Goal: Task Accomplishment & Management: Complete application form

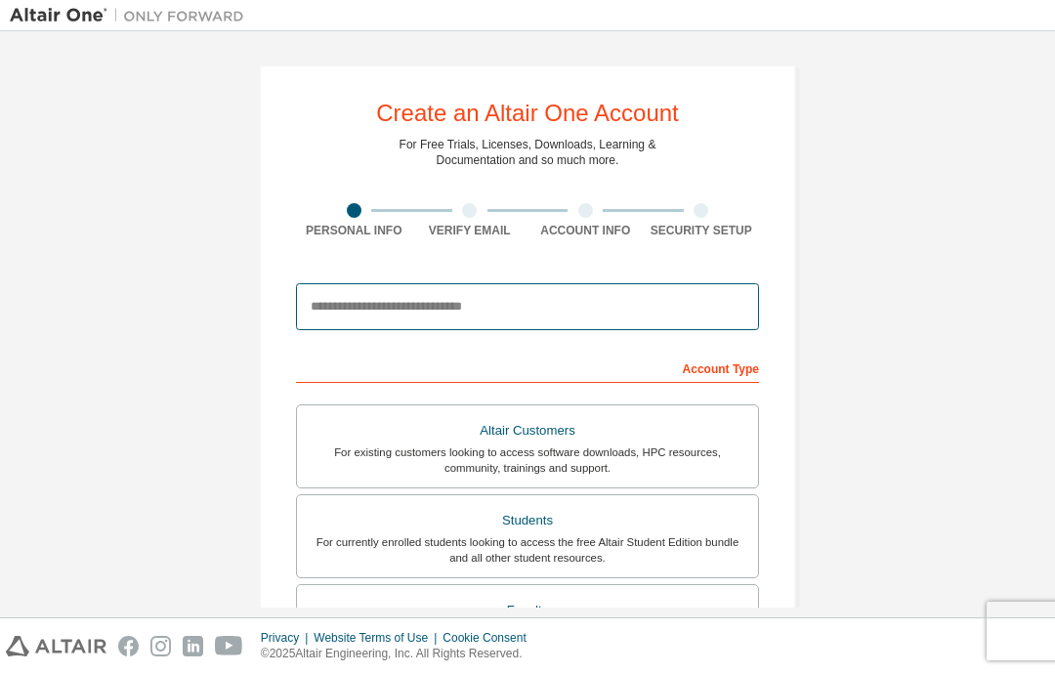
click at [359, 286] on input "email" at bounding box center [527, 306] width 463 height 47
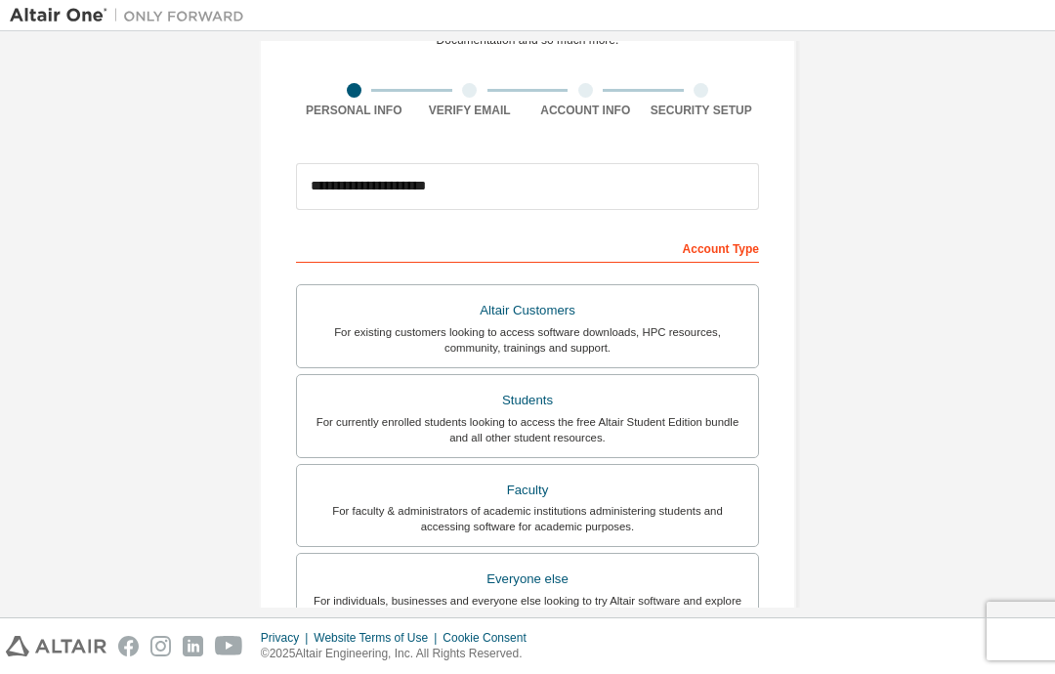
scroll to position [121, 0]
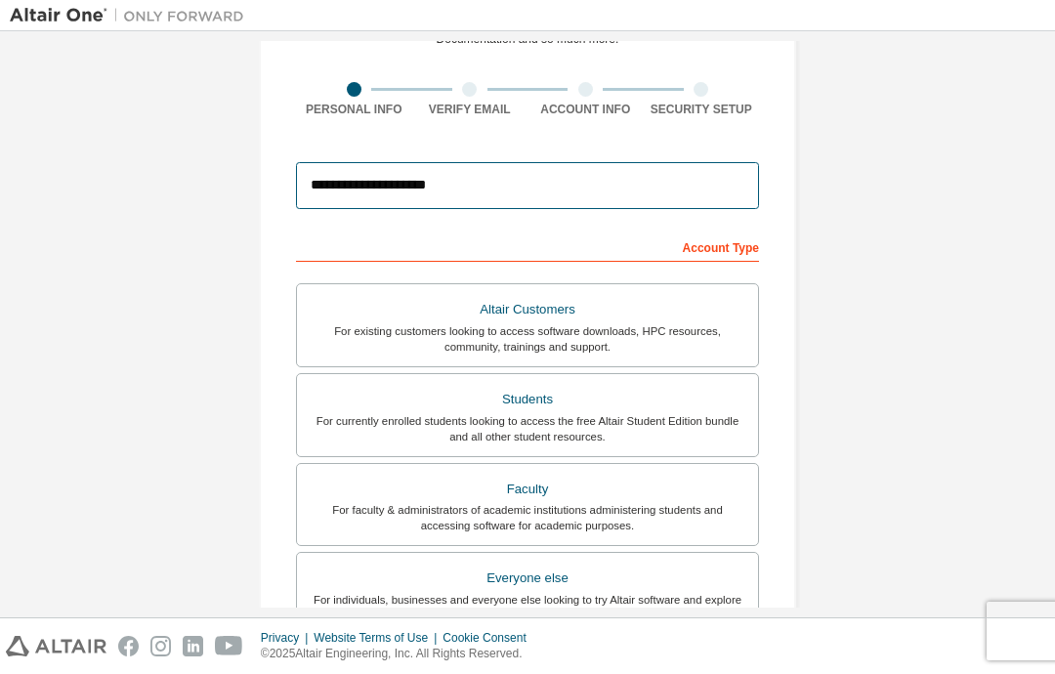
type input "**********"
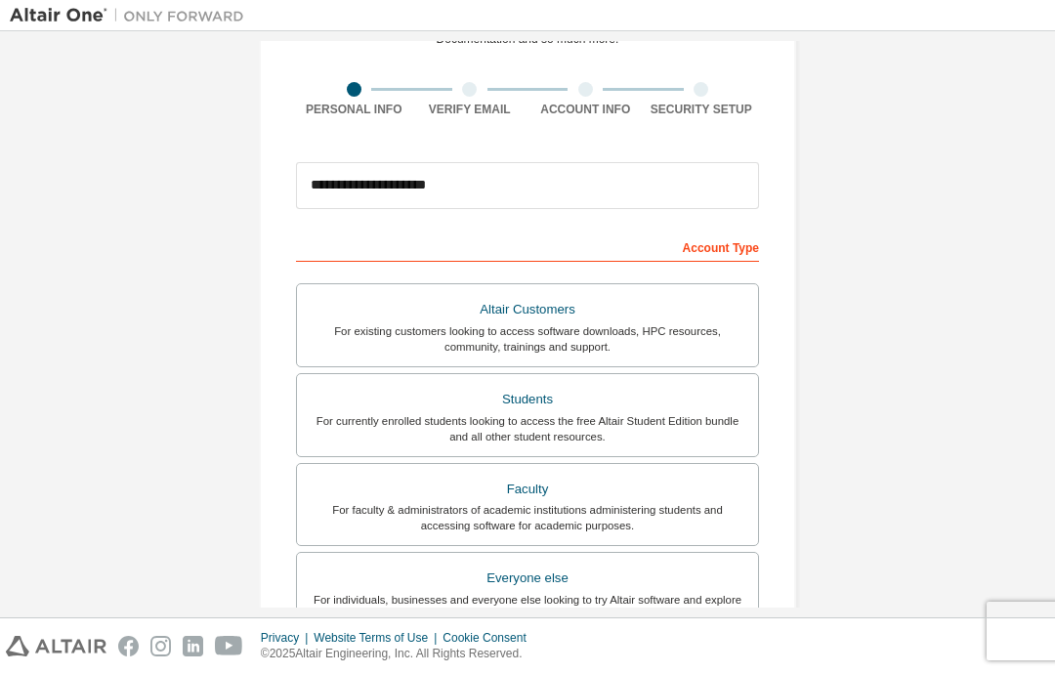
click at [359, 413] on div "For currently enrolled students looking to access the free Altair Student Editi…" at bounding box center [527, 428] width 437 height 31
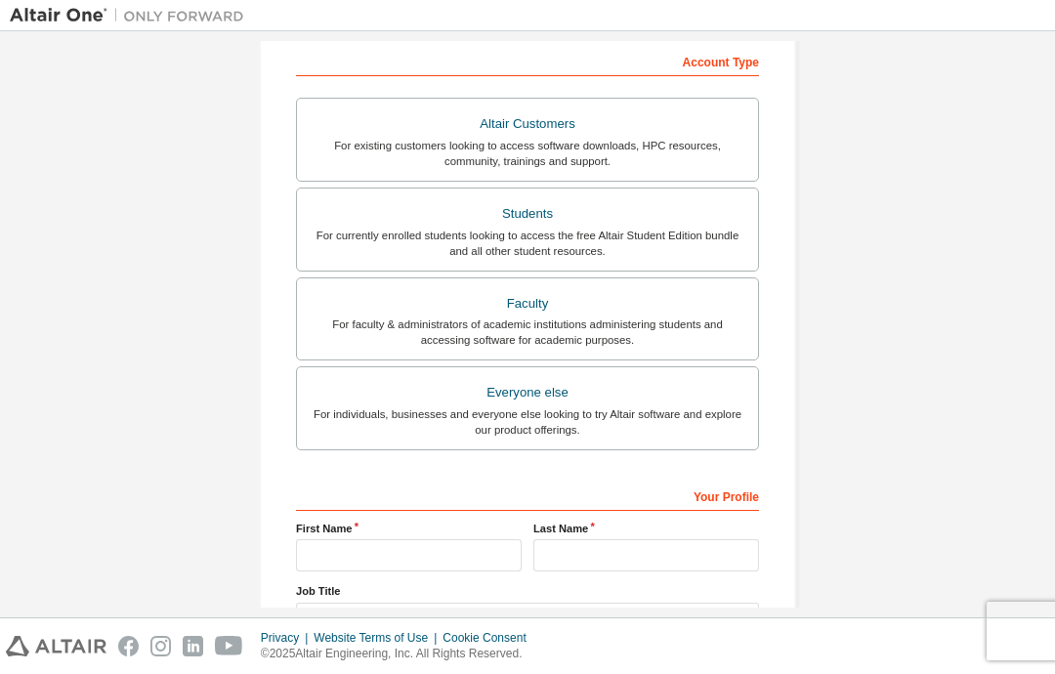
scroll to position [395, 0]
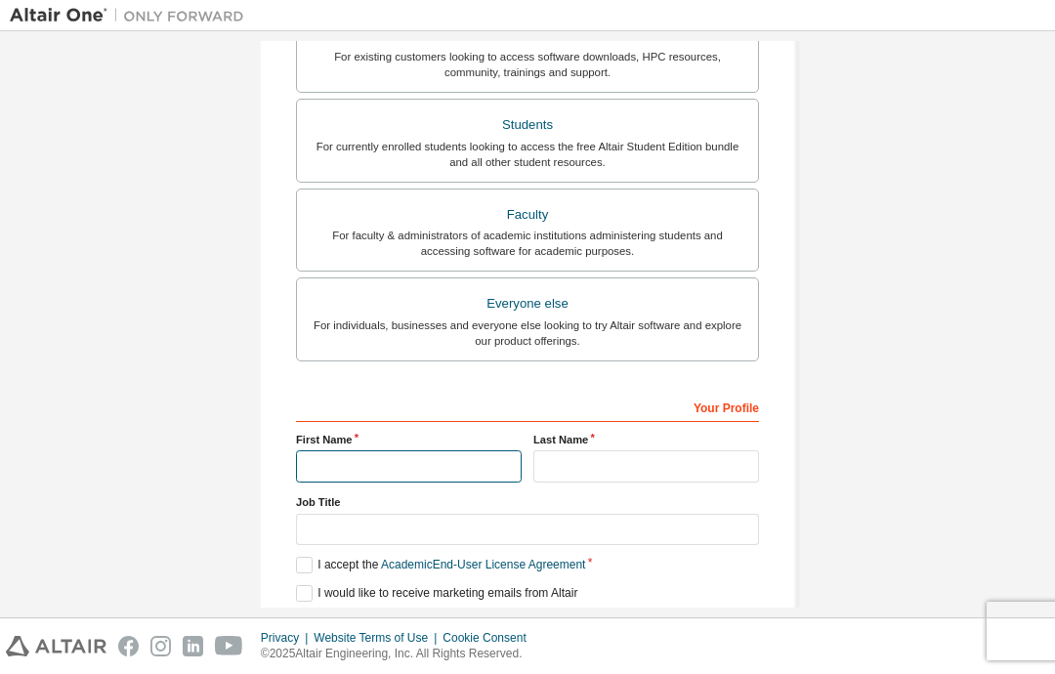
click at [329, 450] on input "text" at bounding box center [409, 466] width 226 height 32
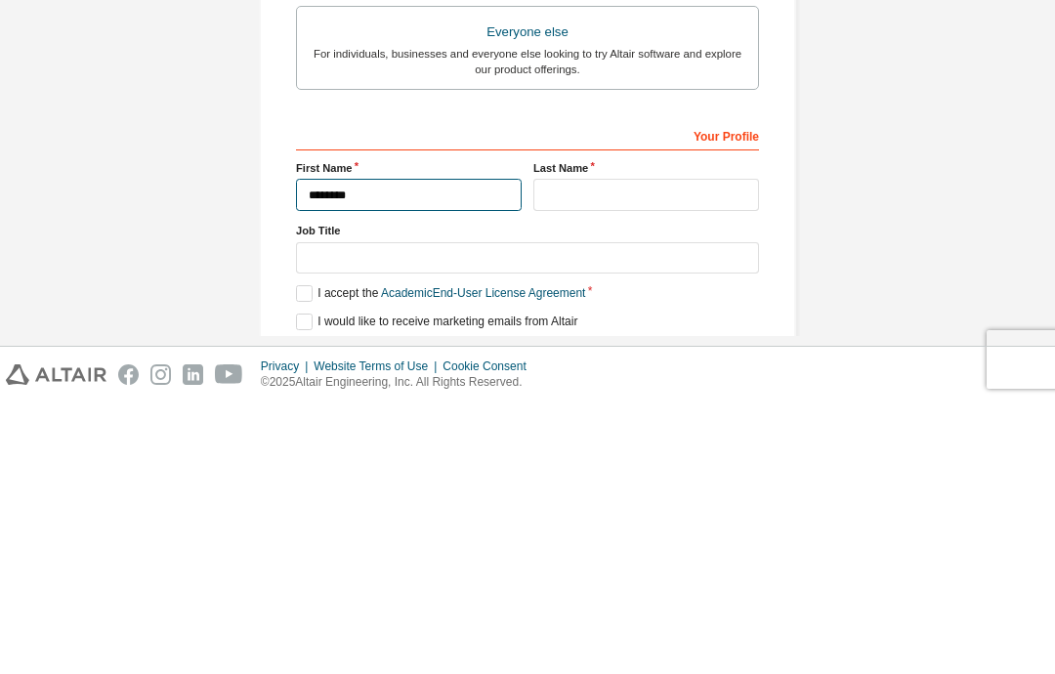
type input "********"
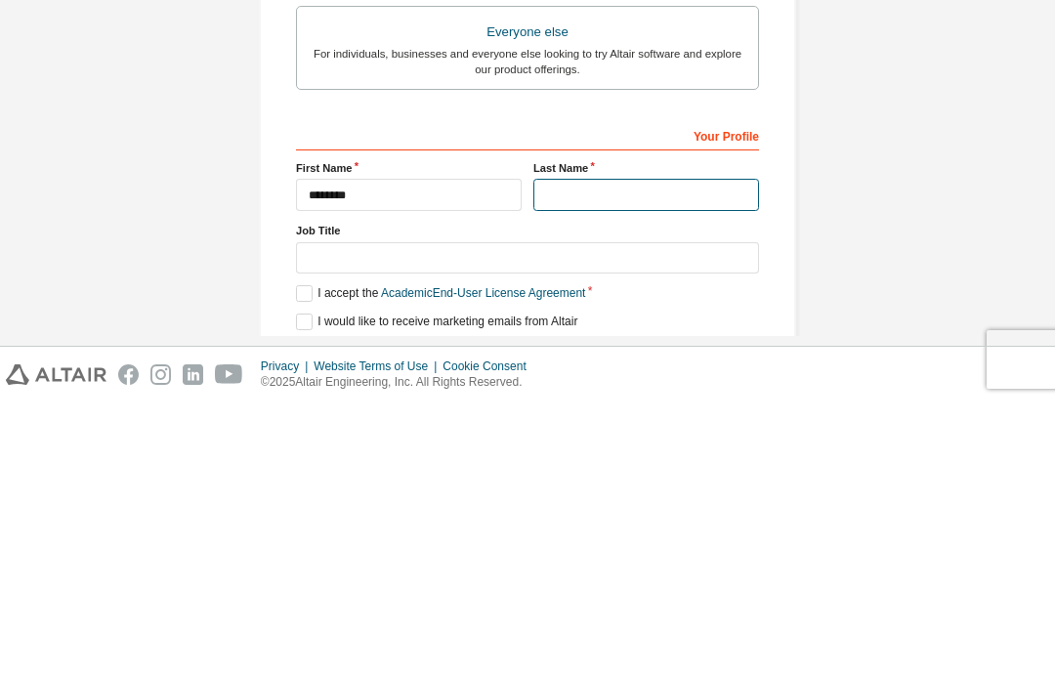
click at [683, 450] on input "text" at bounding box center [646, 466] width 226 height 32
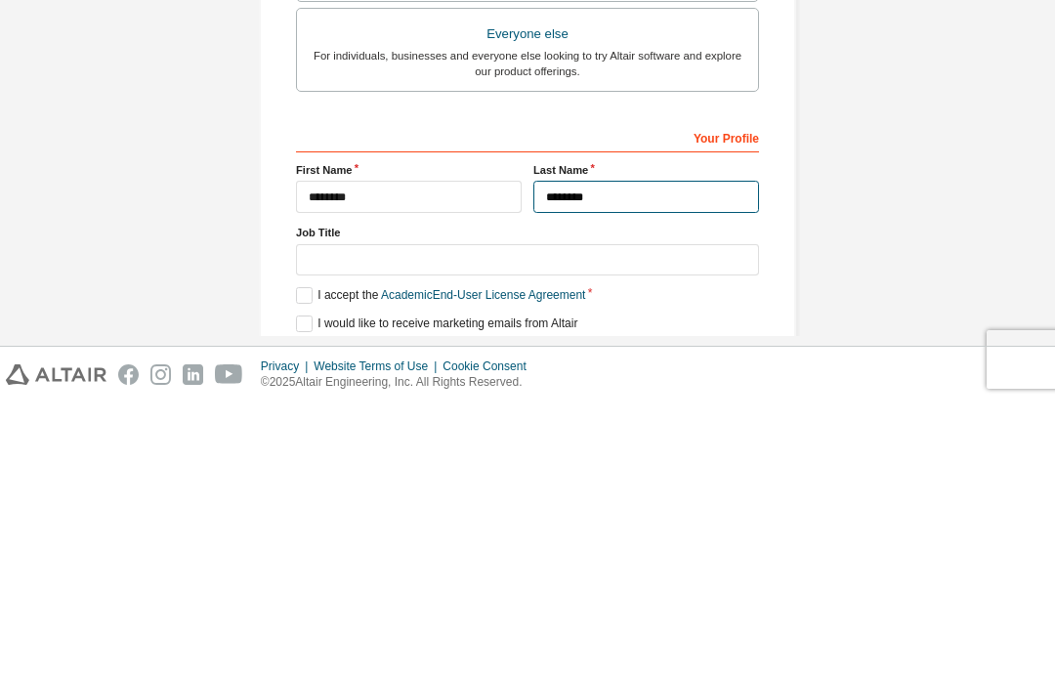
type input "********"
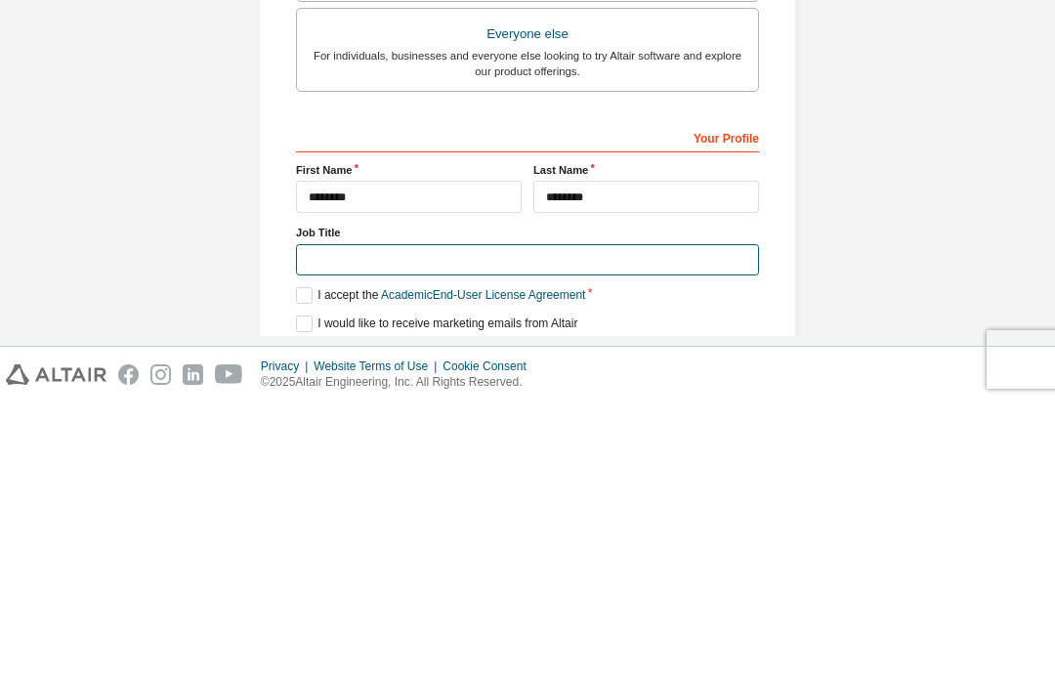
click at [647, 516] on input "text" at bounding box center [527, 532] width 463 height 32
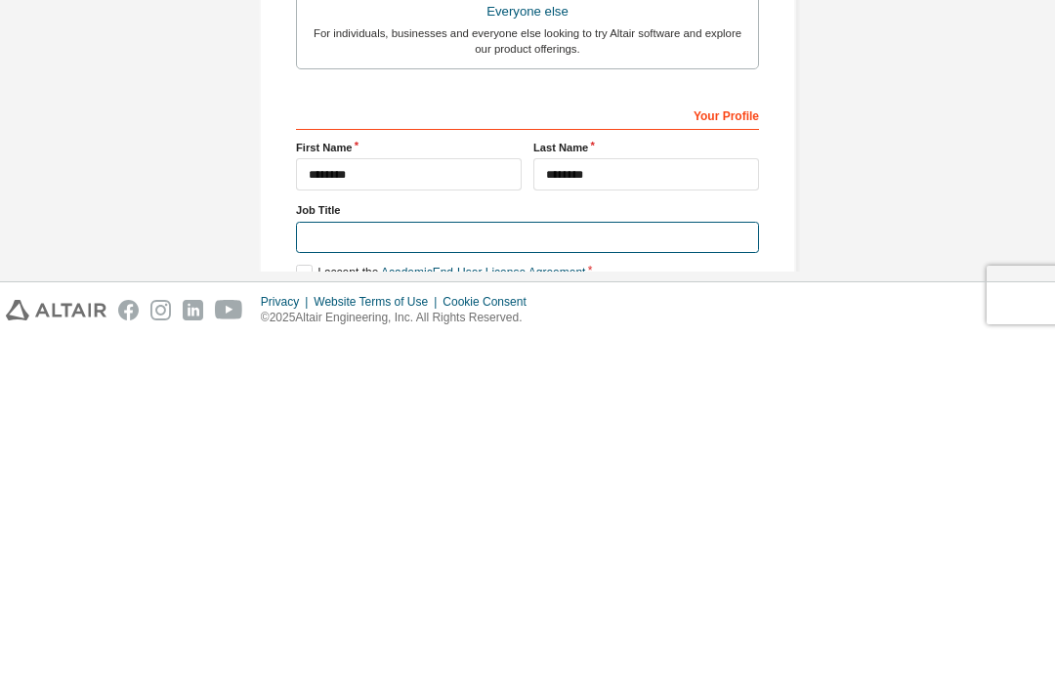
scroll to position [383, 0]
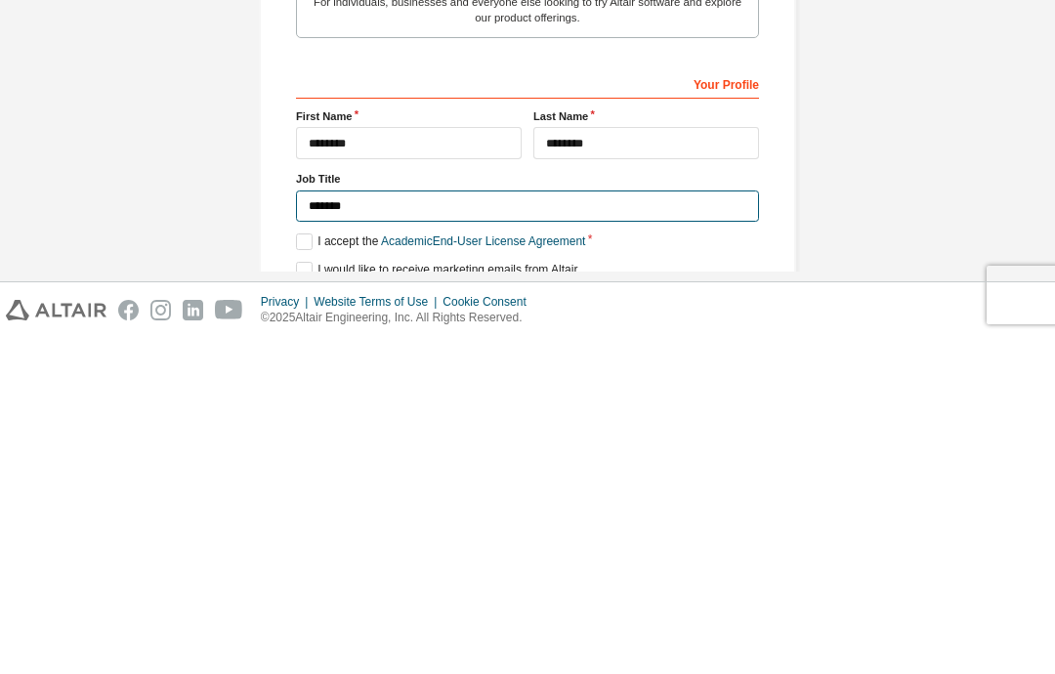
type input "*******"
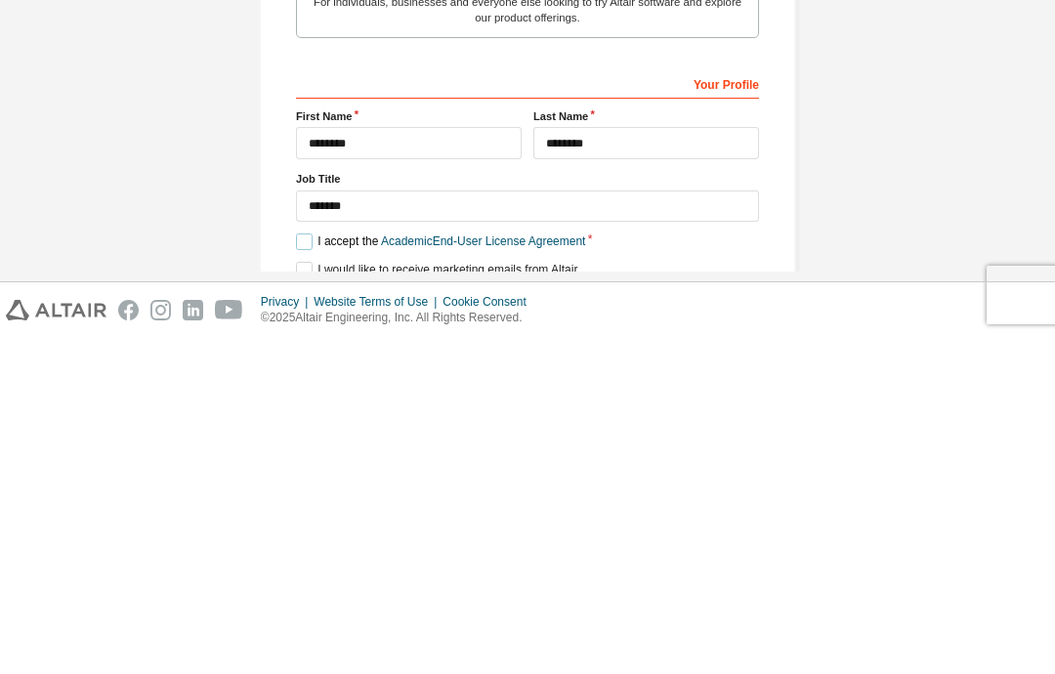
click at [316, 569] on label "I accept the Academic End-User License Agreement" at bounding box center [440, 577] width 289 height 17
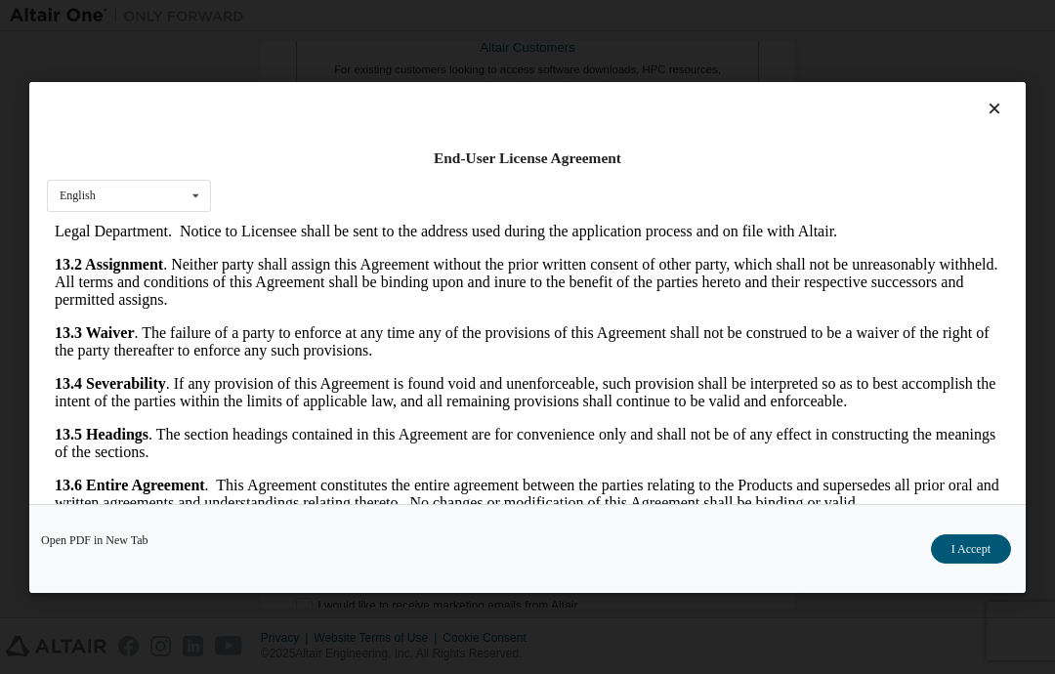
scroll to position [3610, 0]
click at [1002, 100] on icon at bounding box center [994, 109] width 21 height 18
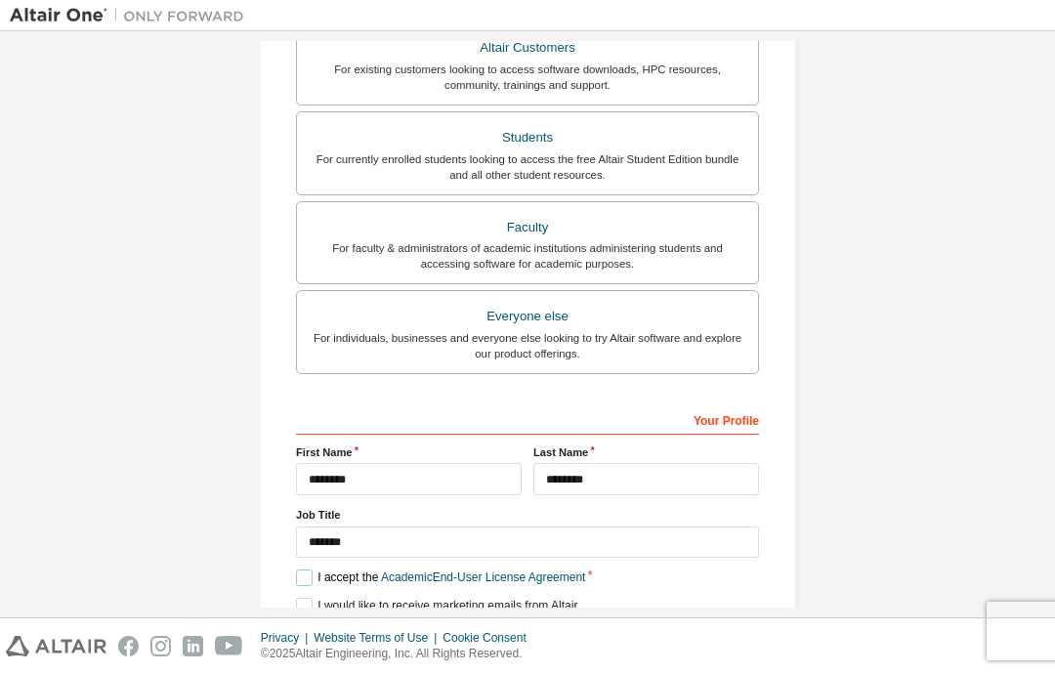
click at [315, 569] on label "I accept the Academic End-User License Agreement" at bounding box center [440, 577] width 289 height 17
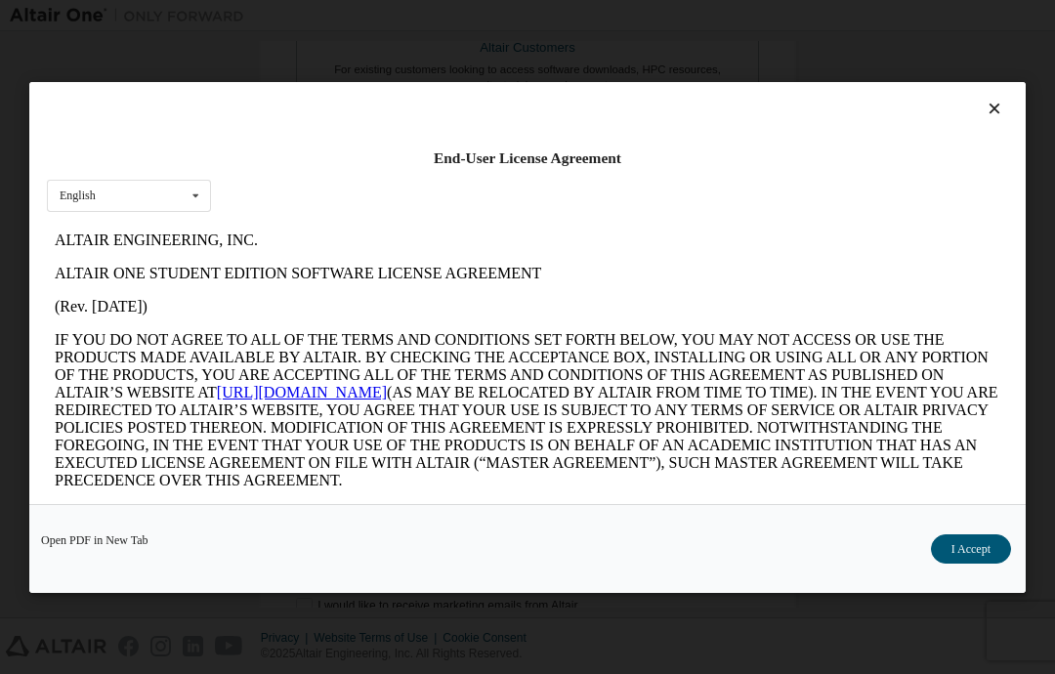
scroll to position [0, 0]
click at [965, 563] on button "I Accept" at bounding box center [971, 548] width 80 height 29
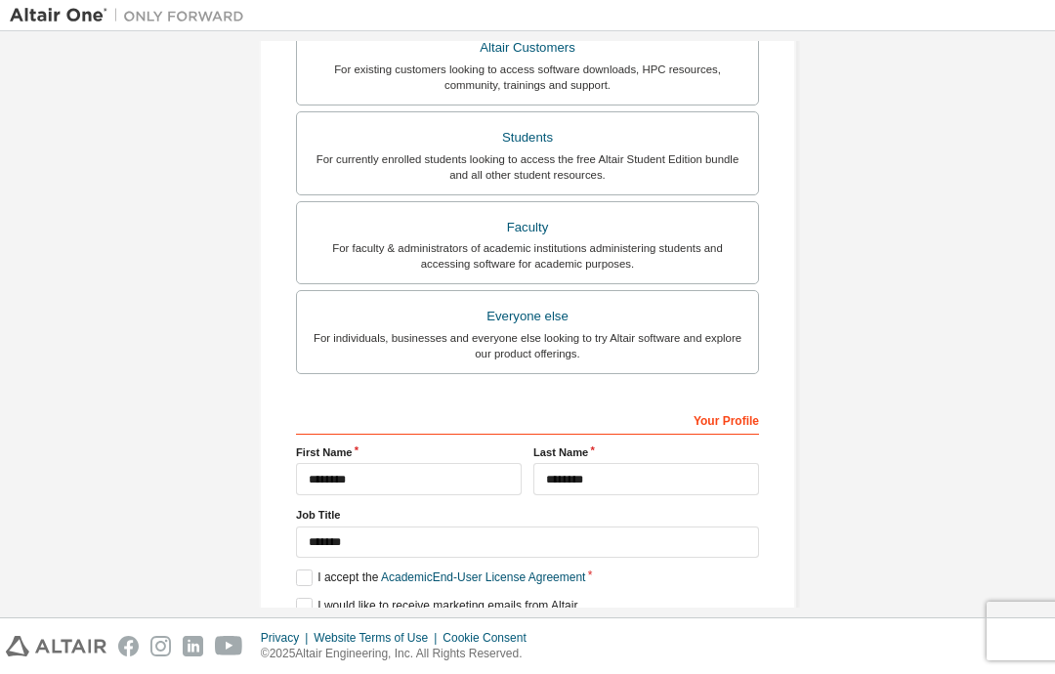
click at [532, 626] on button "Next" at bounding box center [526, 640] width 88 height 29
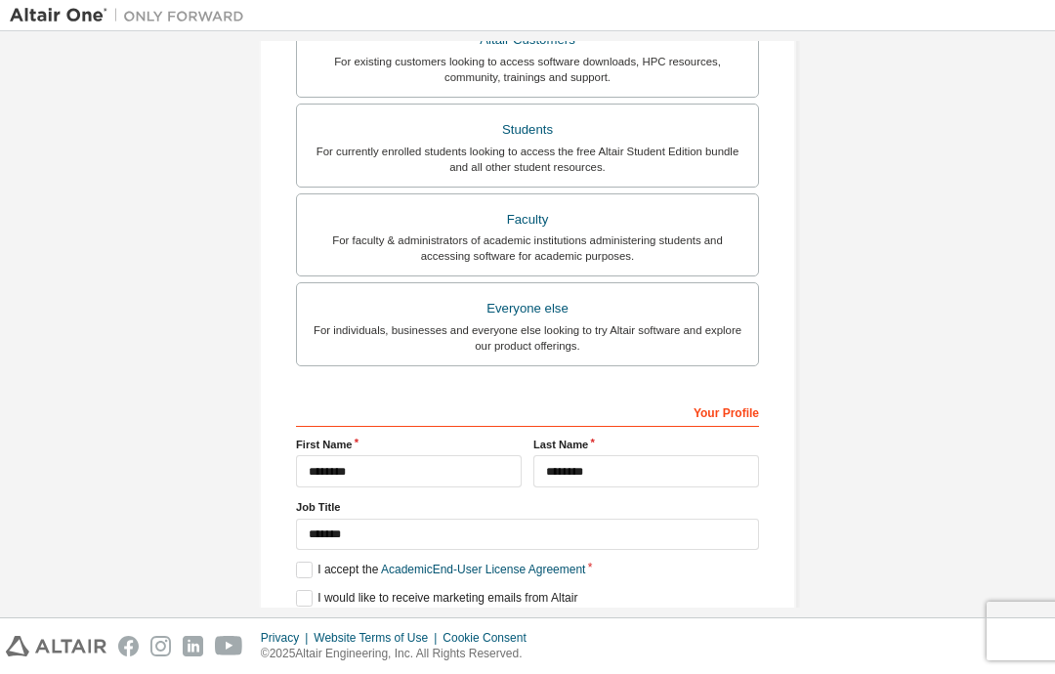
scroll to position [390, 0]
click at [515, 619] on div "Next" at bounding box center [527, 633] width 463 height 29
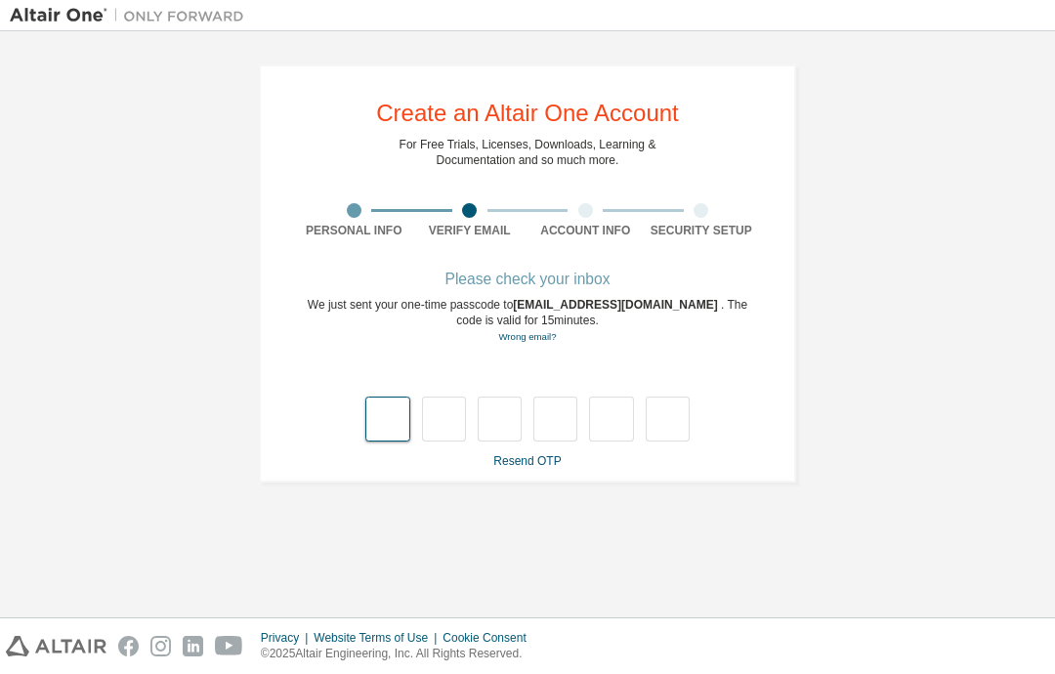
scroll to position [0, 0]
click at [396, 396] on input "text" at bounding box center [387, 418] width 44 height 45
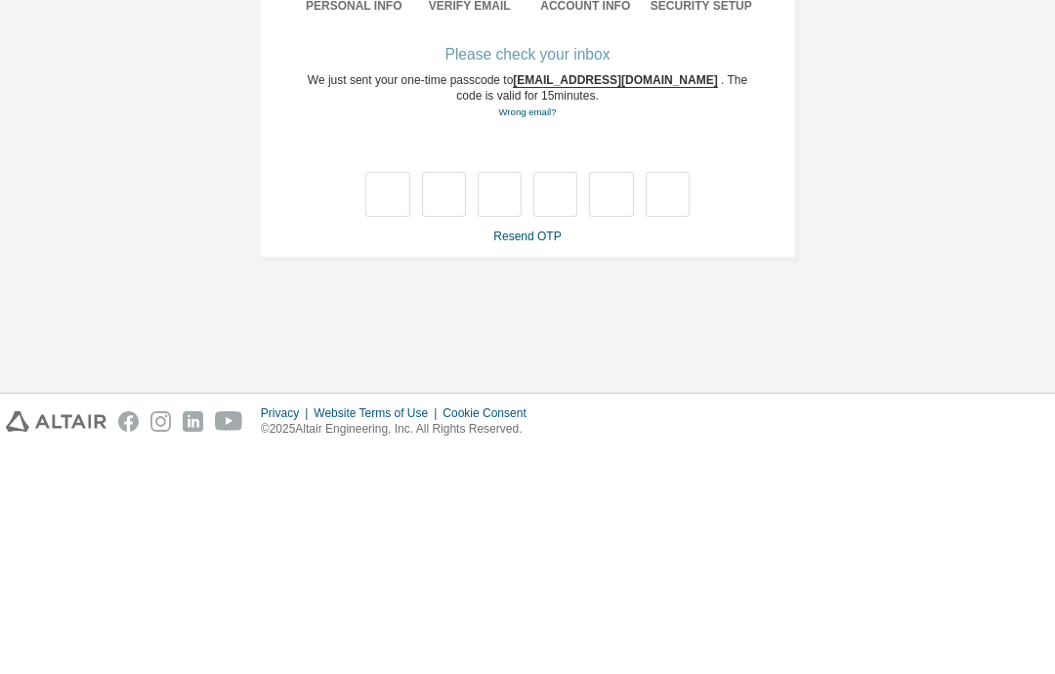
click at [541, 454] on link "Resend OTP" at bounding box center [526, 461] width 67 height 14
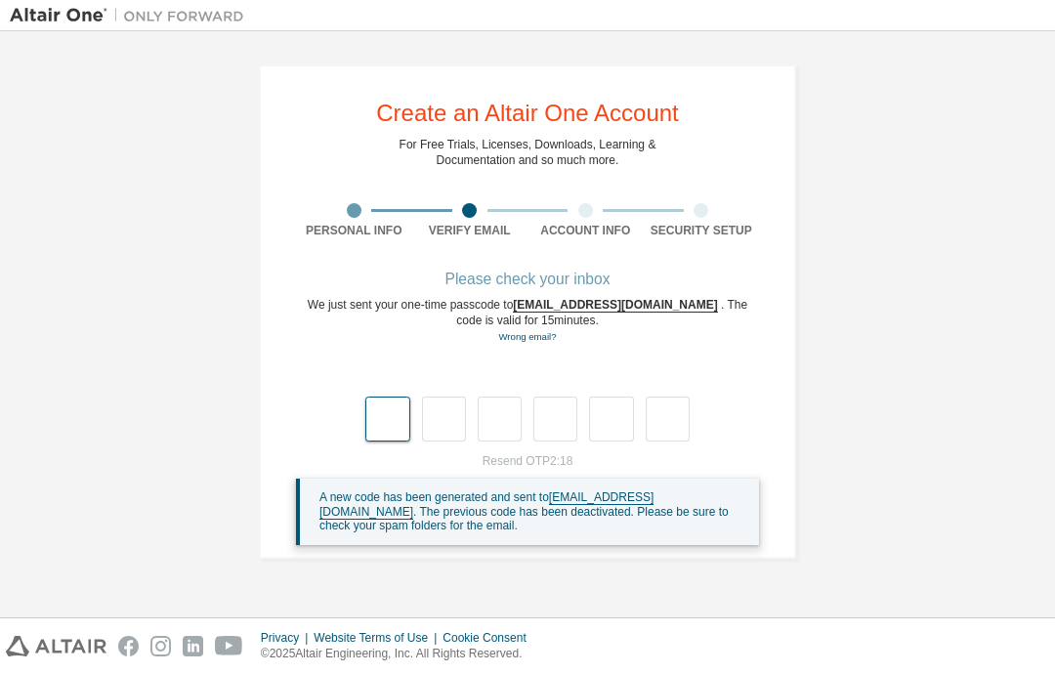
click at [381, 396] on input "text" at bounding box center [387, 418] width 44 height 45
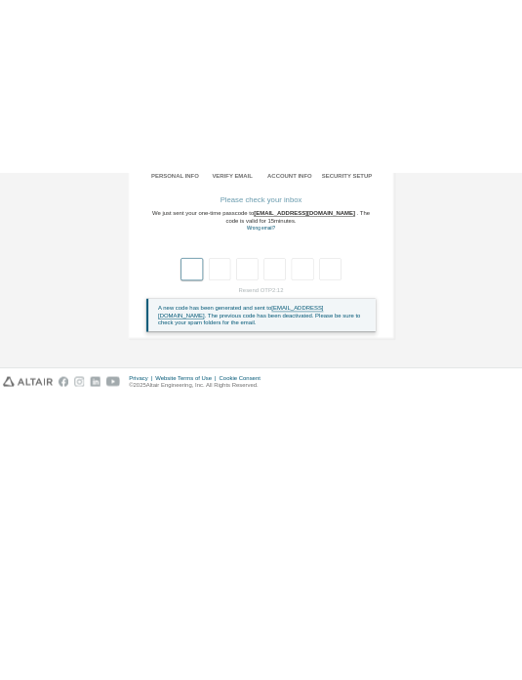
scroll to position [72, 0]
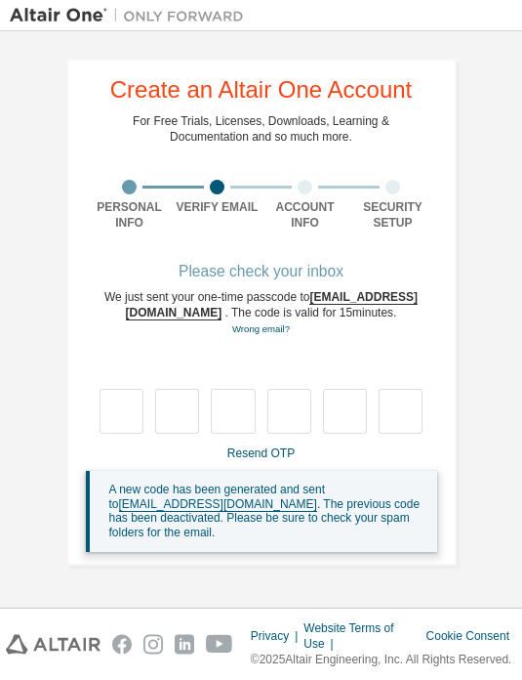
click at [281, 446] on link "Resend OTP" at bounding box center [261, 453] width 67 height 14
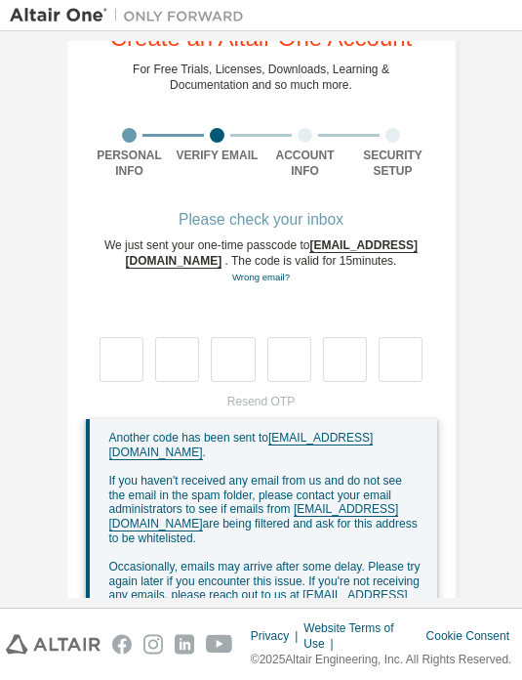
scroll to position [51, 0]
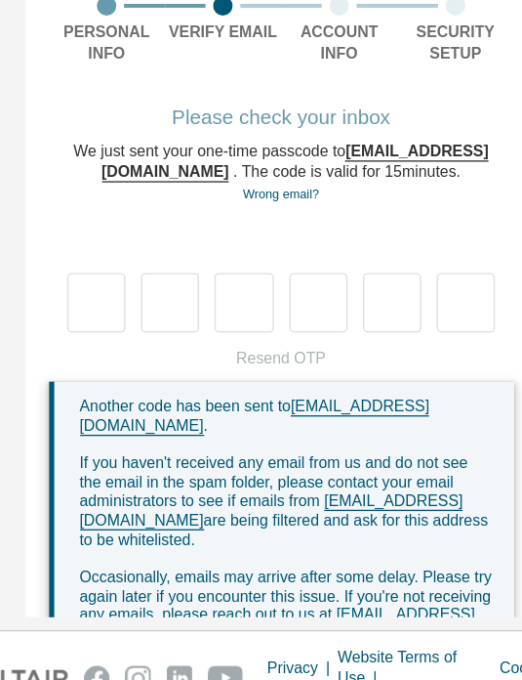
click at [225, 394] on div "Resend OTP Another code has been sent to [EMAIL_ADDRESS][DOMAIN_NAME] . If you …" at bounding box center [262, 518] width 352 height 249
click at [219, 394] on div "Resend OTP Another code has been sent to [EMAIL_ADDRESS][DOMAIN_NAME] . If you …" at bounding box center [262, 518] width 352 height 249
click at [233, 272] on link "Wrong email?" at bounding box center [261, 277] width 58 height 11
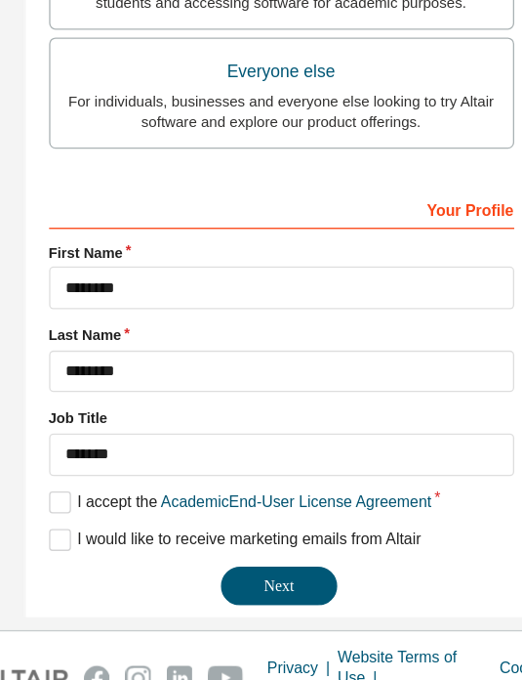
scroll to position [503, 0]
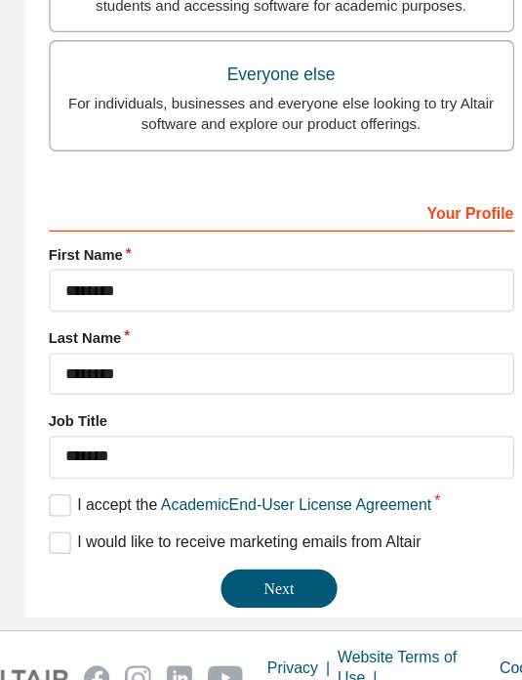
click at [228, 561] on button "Next" at bounding box center [260, 575] width 88 height 29
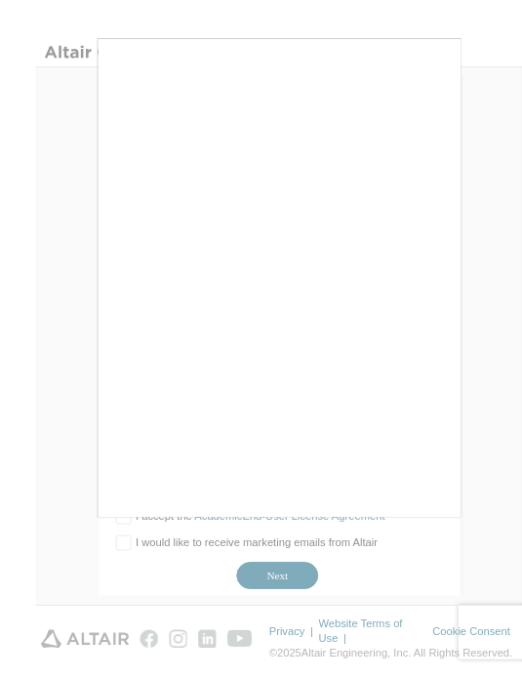
scroll to position [12, 0]
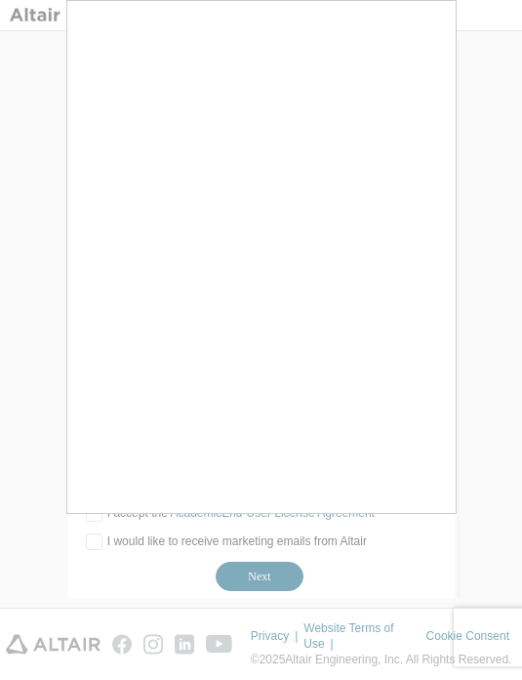
click at [272, 595] on div at bounding box center [261, 340] width 522 height 680
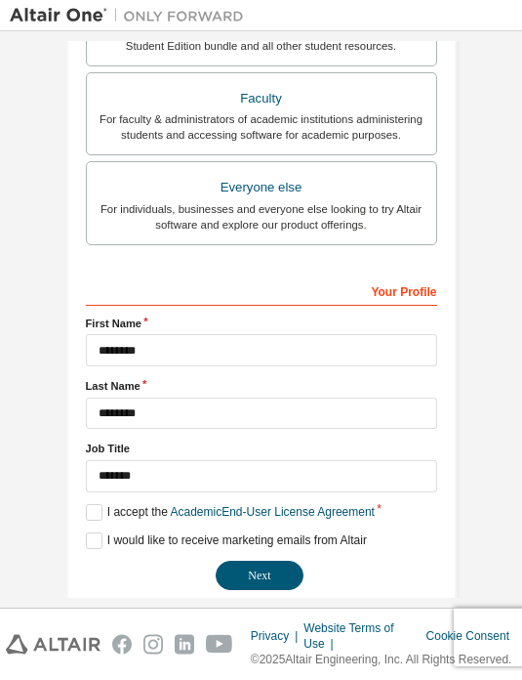
scroll to position [503, 0]
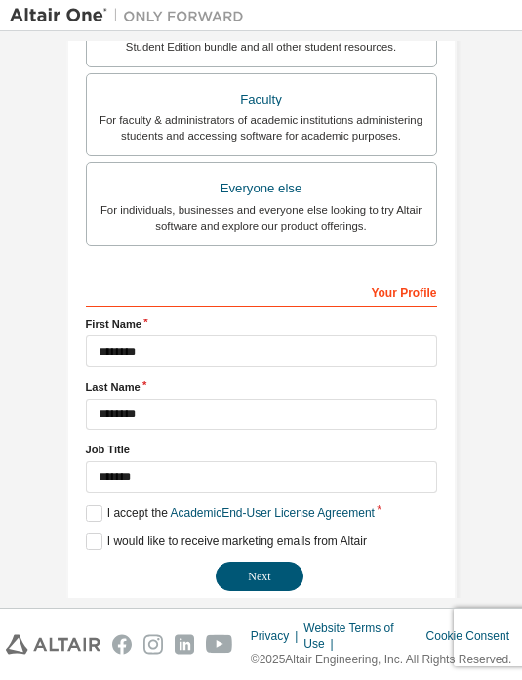
click at [273, 591] on button "Next" at bounding box center [260, 575] width 88 height 29
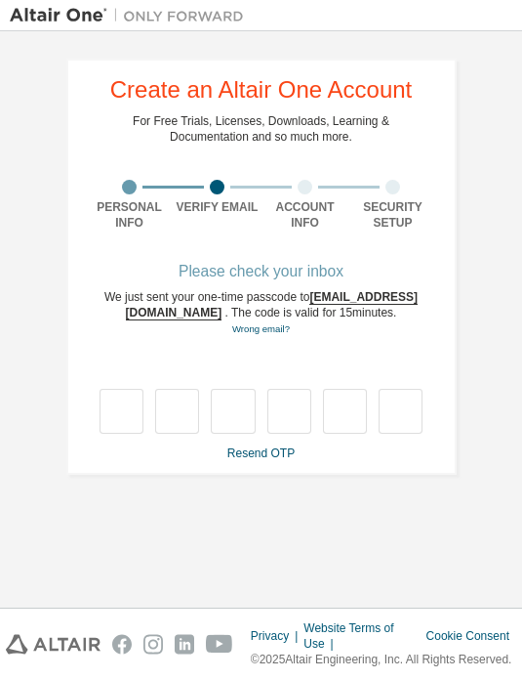
click at [123, 416] on input "text" at bounding box center [122, 411] width 44 height 45
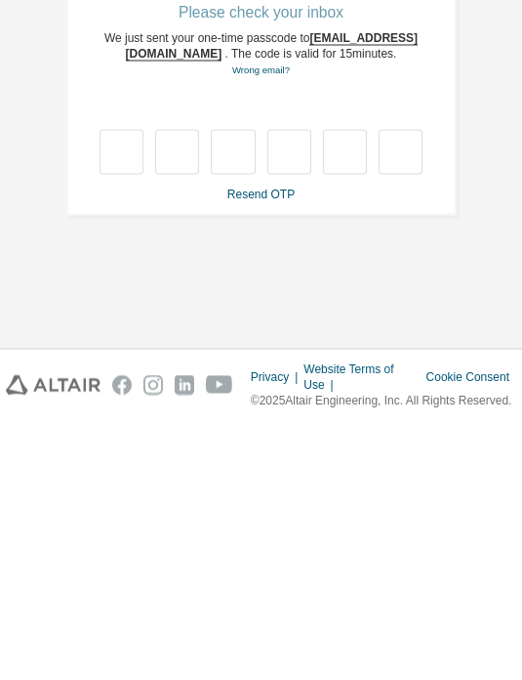
type input "*"
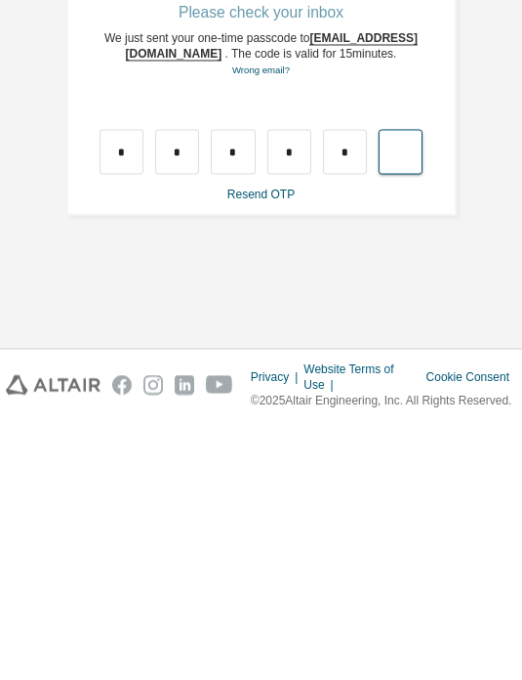
type input "*"
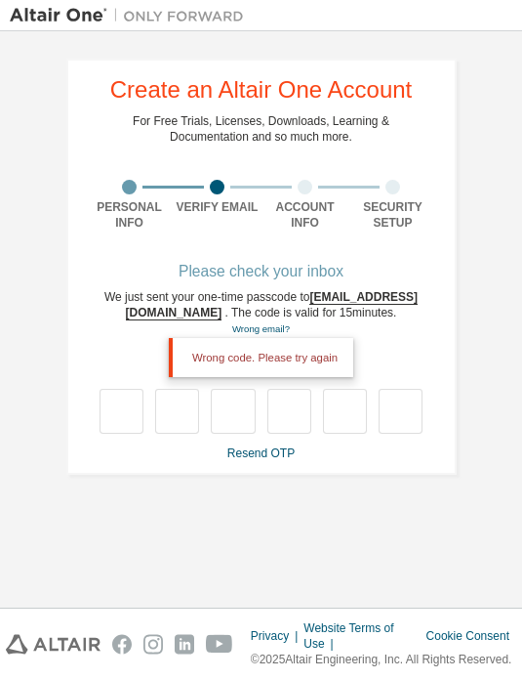
click at [376, 199] on div "Security Setup" at bounding box center [394, 214] width 88 height 31
click at [271, 389] on input "text" at bounding box center [290, 411] width 44 height 45
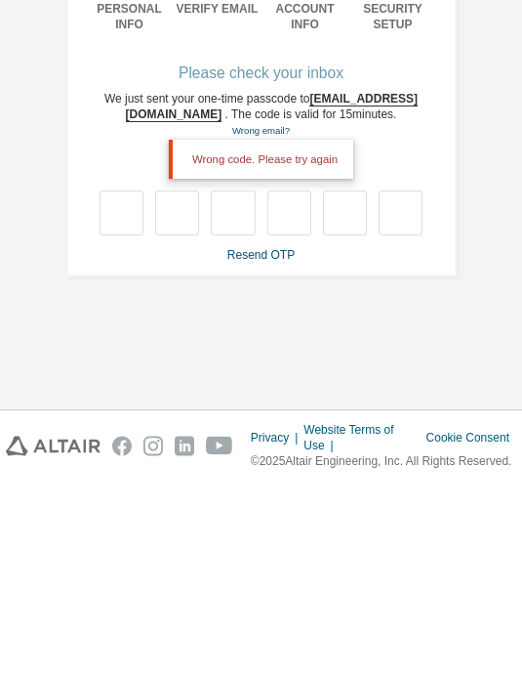
click at [273, 446] on link "Resend OTP" at bounding box center [261, 453] width 67 height 14
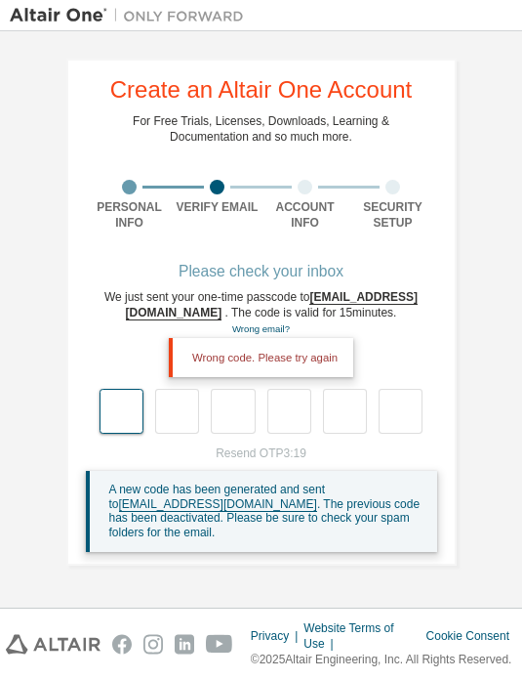
click at [122, 389] on input "text" at bounding box center [122, 411] width 44 height 45
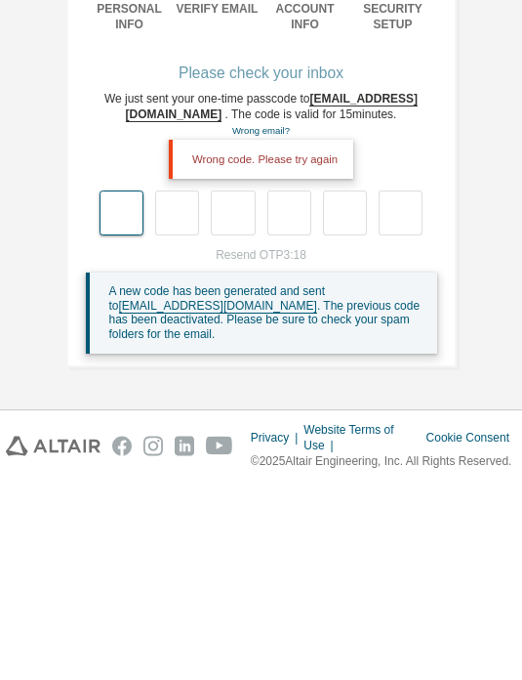
type input "*"
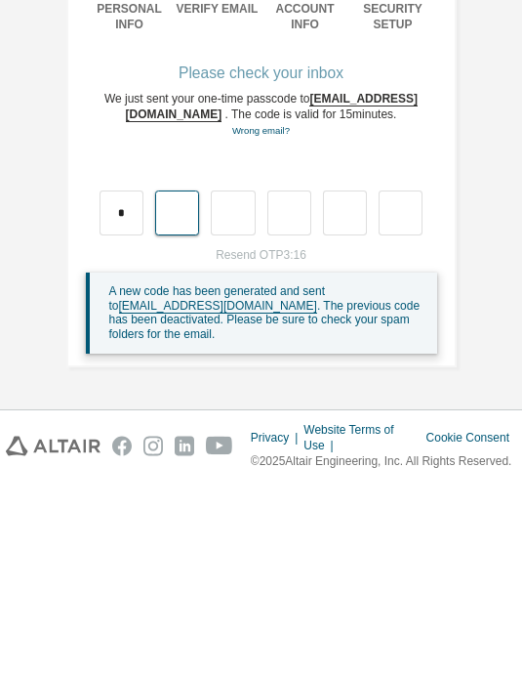
type input "*"
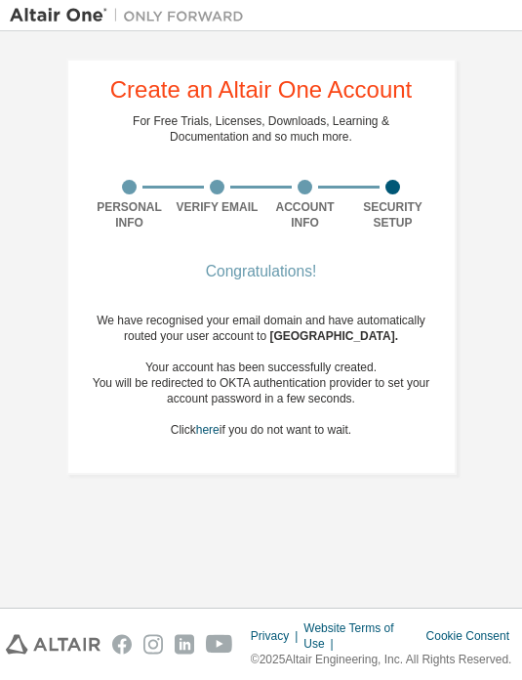
click at [223, 266] on div "Congratulations!" at bounding box center [262, 272] width 352 height 12
click at [229, 266] on div "Congratulations!" at bounding box center [262, 272] width 352 height 12
